Goal: Check status: Check status

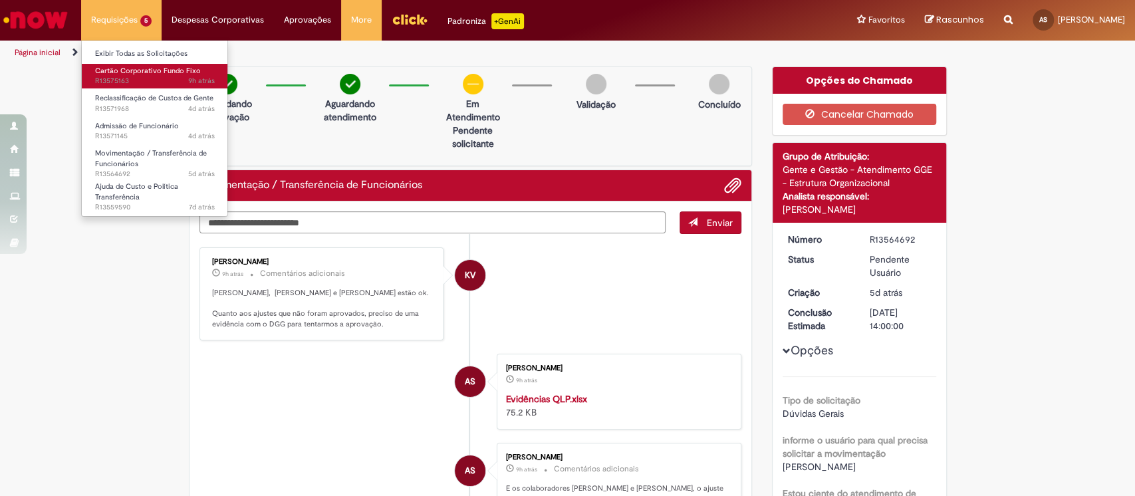
click at [138, 80] on span "9h atrás 9 horas atrás R13575163" at bounding box center [155, 81] width 120 height 11
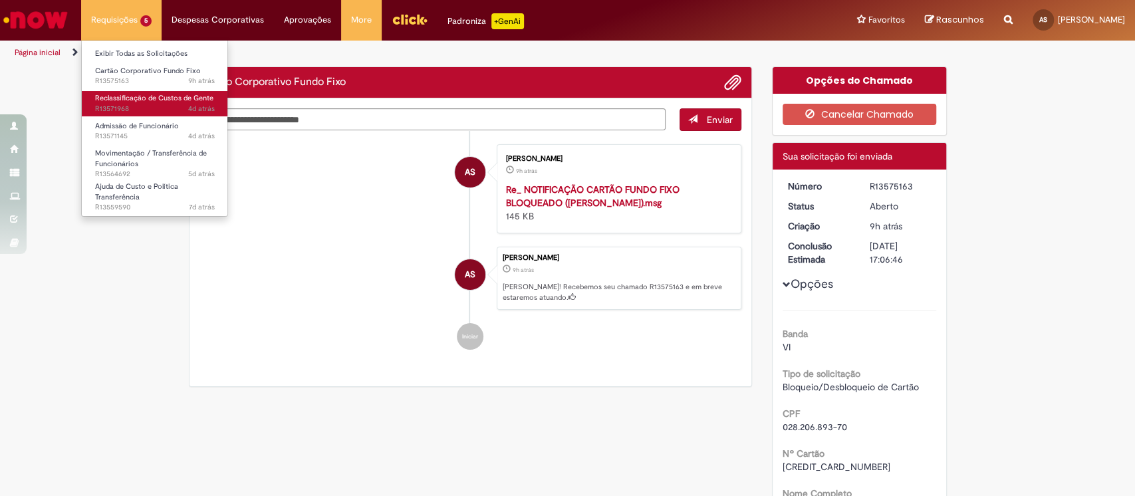
click at [144, 108] on span "4d atrás 4 dias atrás R13571968" at bounding box center [155, 109] width 120 height 11
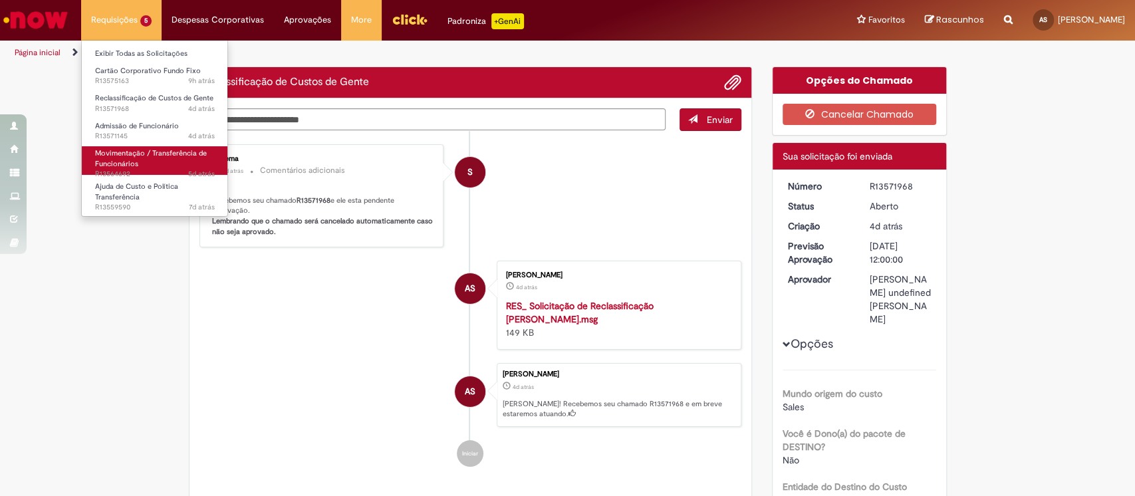
click at [142, 154] on span "Movimentação / Transferência de Funcionários" at bounding box center [151, 158] width 112 height 21
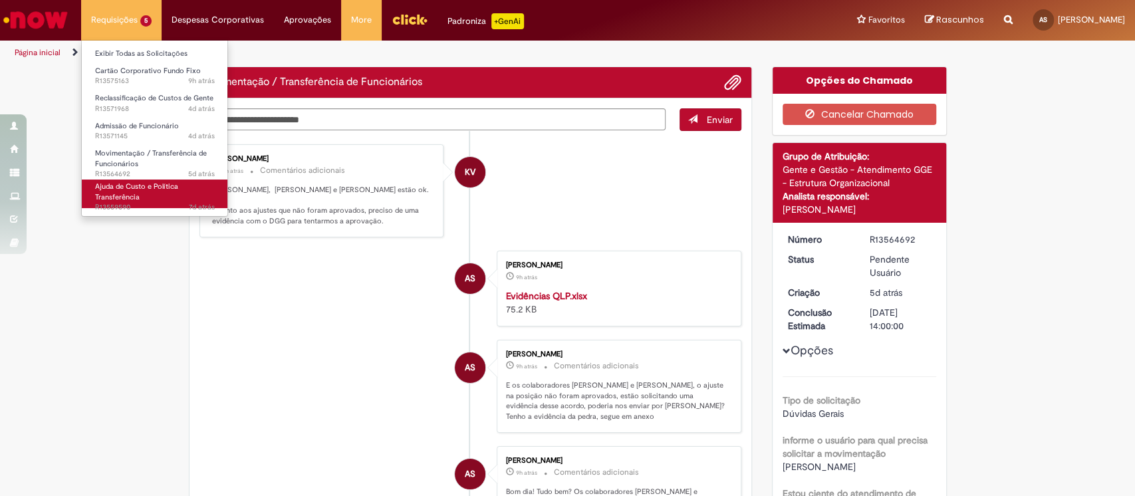
click at [115, 186] on span "Ajuda de Custo e Política Transferência" at bounding box center [136, 192] width 83 height 21
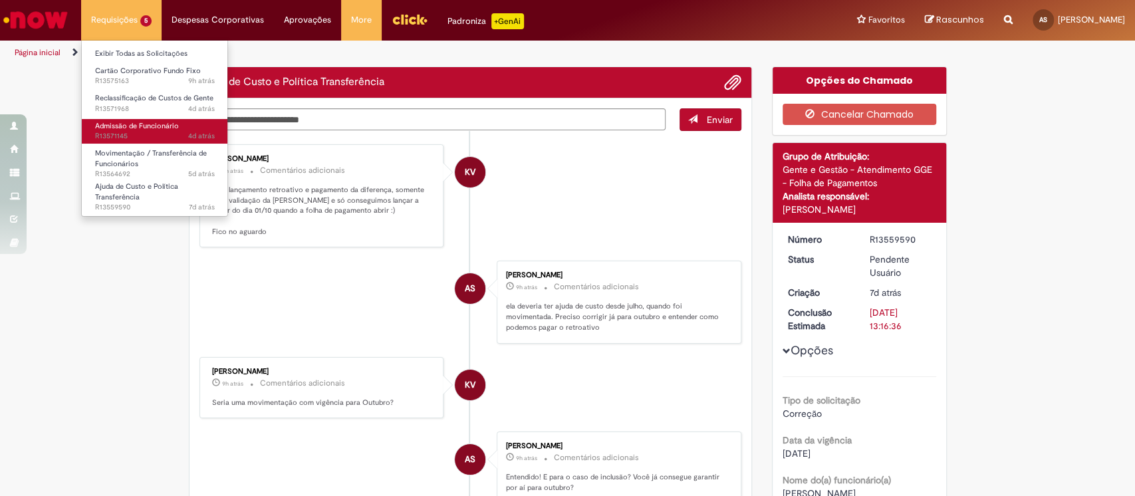
click at [151, 131] on span "4d atrás 4 dias atrás R13571145" at bounding box center [155, 136] width 120 height 11
